Goal: Task Accomplishment & Management: Complete application form

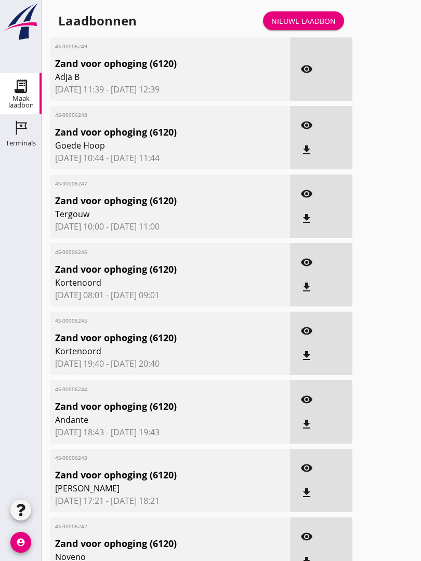
click at [311, 23] on link "Nieuwe laadbon" at bounding box center [303, 20] width 81 height 19
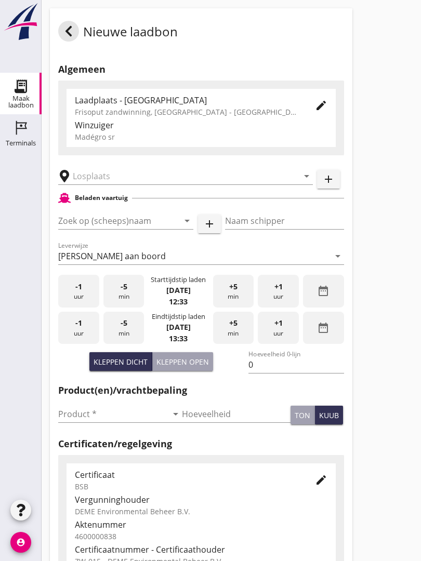
click at [99, 184] on input "text" at bounding box center [178, 176] width 211 height 17
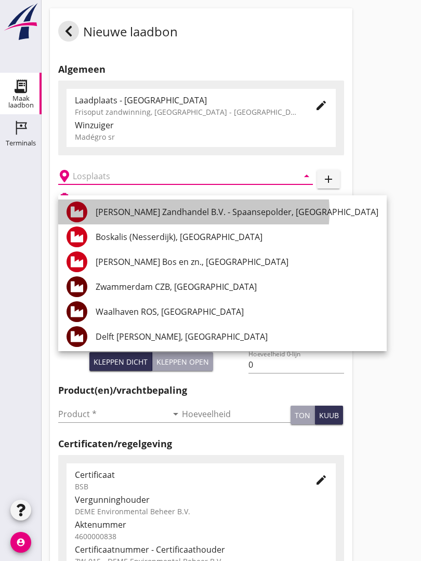
click at [193, 207] on div "[PERSON_NAME] Zandhandel B.V. - Spaansepolder, [GEOGRAPHIC_DATA]" at bounding box center [237, 212] width 283 height 12
type input "[PERSON_NAME] Zandhandel B.V. - Spaansepolder, [GEOGRAPHIC_DATA]"
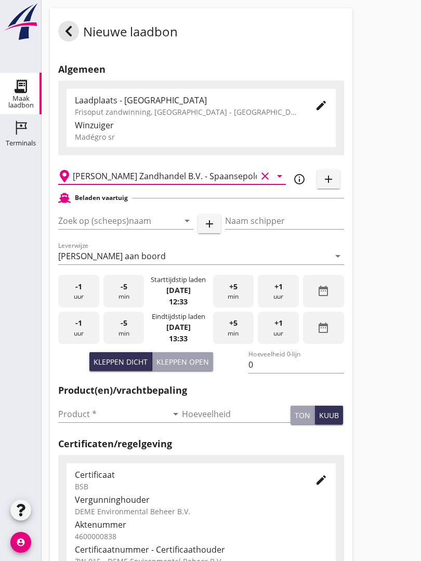
click at [140, 228] on input "Zoek op (scheeps)naam" at bounding box center [111, 220] width 106 height 17
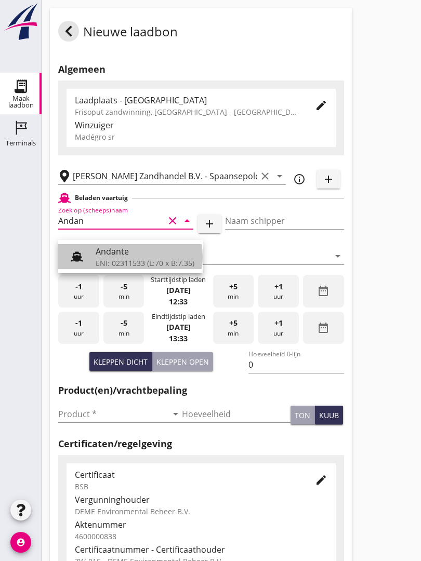
click at [135, 255] on div "Andante" at bounding box center [145, 251] width 99 height 12
type input "Andante"
type input "Floor Vijfhuizen"
type input "485"
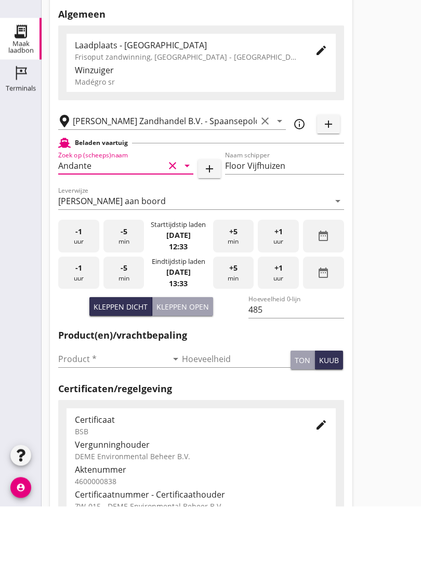
click at [81, 406] on input "Product *" at bounding box center [112, 414] width 109 height 17
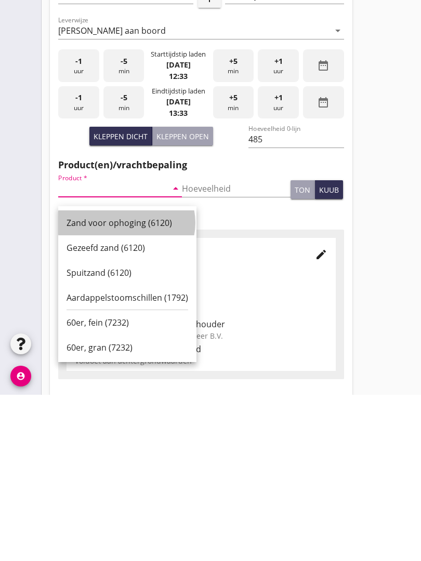
click at [126, 383] on div "Zand voor ophoging (6120)" at bounding box center [128, 389] width 122 height 12
type input "Zand voor ophoging (6120)"
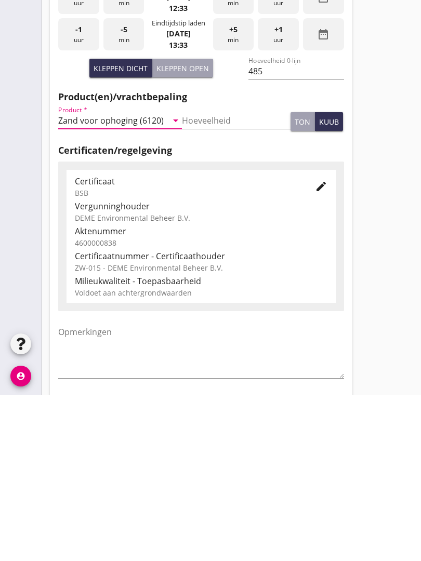
scroll to position [182, 0]
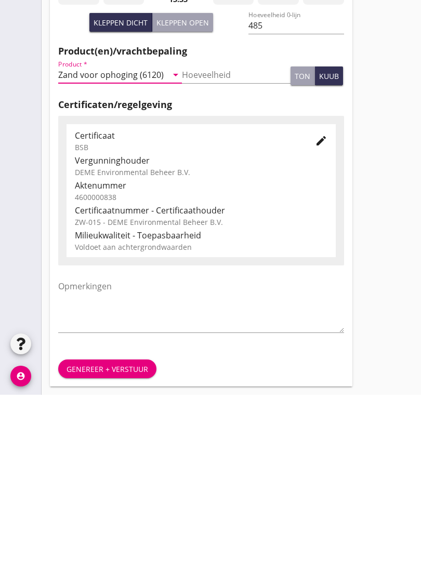
click at [99, 530] on div "Genereer + verstuur" at bounding box center [108, 535] width 82 height 11
